Goal: Task Accomplishment & Management: Manage account settings

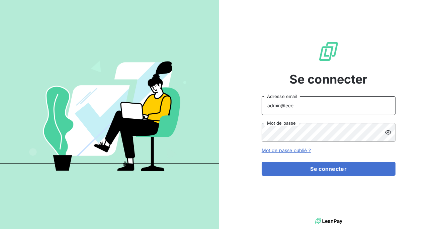
click at [318, 106] on input "admin@ece" at bounding box center [329, 105] width 134 height 19
type input "admin@exquado"
click at [310, 158] on form "admin@exquado Adresse email Mot de passe Mot de passe oublié ? Se connecter" at bounding box center [329, 136] width 134 height 80
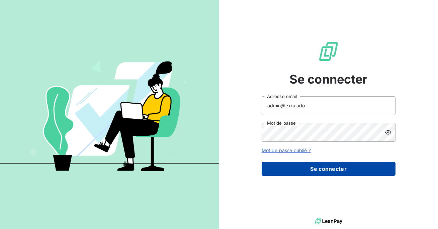
click at [309, 169] on button "Se connecter" at bounding box center [329, 169] width 134 height 14
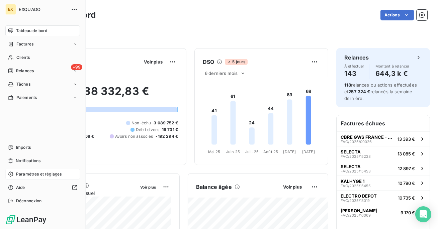
click at [36, 173] on span "Paramètres et réglages" at bounding box center [39, 174] width 46 height 6
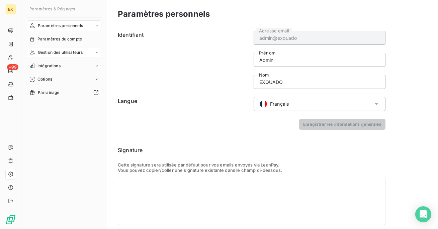
click at [65, 48] on div "Gestion des utilisateurs" at bounding box center [64, 52] width 75 height 11
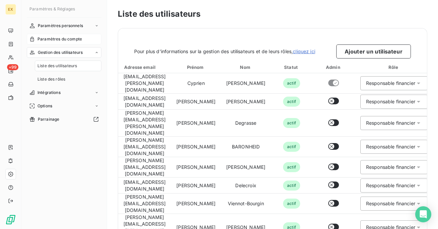
click at [64, 35] on div "Paramètres du compte" at bounding box center [64, 39] width 75 height 11
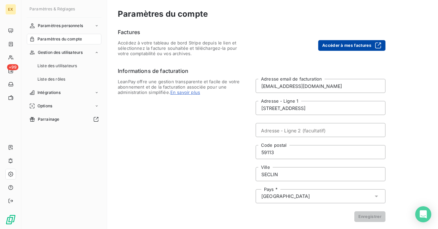
click at [346, 47] on button "Accéder à mes factures" at bounding box center [351, 45] width 67 height 11
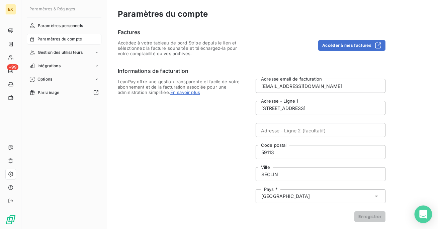
click at [425, 219] on div "Open Intercom Messenger" at bounding box center [424, 215] width 18 height 18
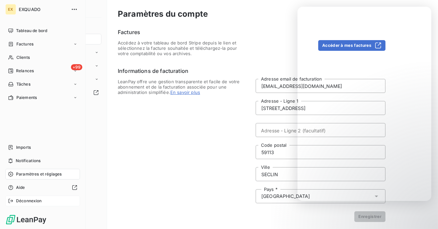
click at [20, 201] on span "Déconnexion" at bounding box center [29, 201] width 26 height 6
